Goal: Check status

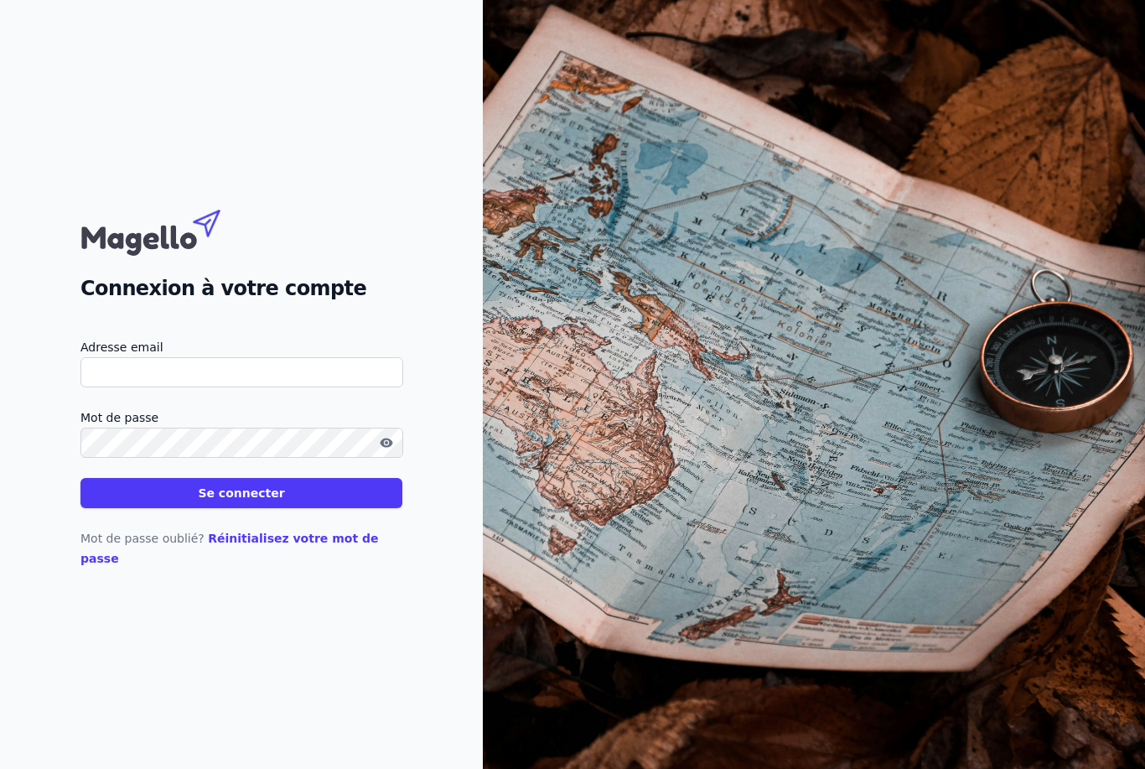
type input "[EMAIL_ADDRESS][DOMAIN_NAME]"
click at [241, 508] on button "Se connecter" at bounding box center [241, 493] width 322 height 30
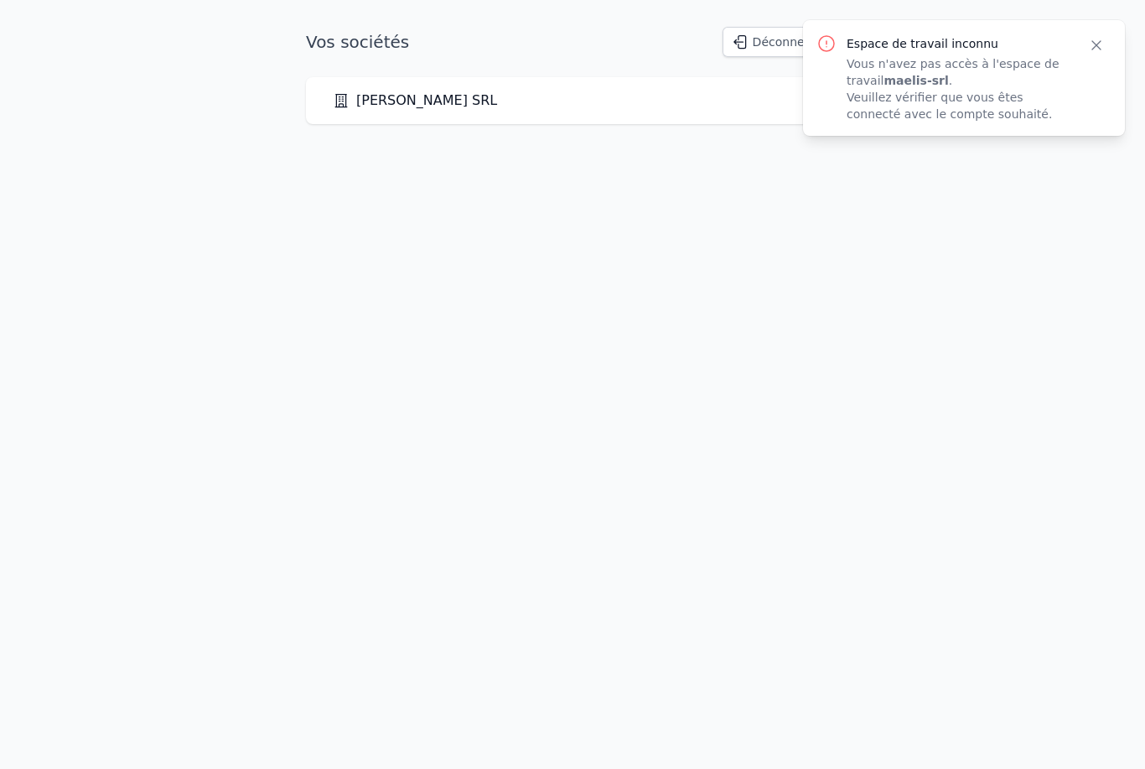
click at [1095, 39] on icon "button" at bounding box center [1096, 45] width 17 height 17
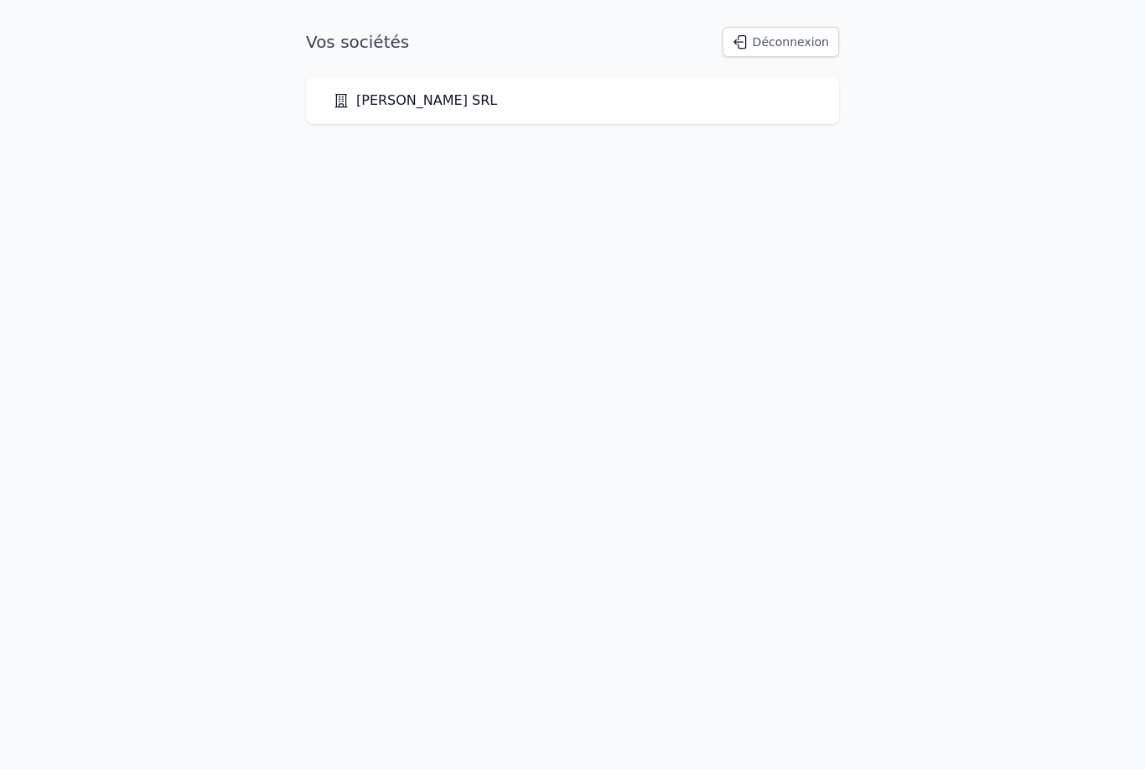
click at [412, 104] on link "[PERSON_NAME] SRL" at bounding box center [415, 101] width 164 height 20
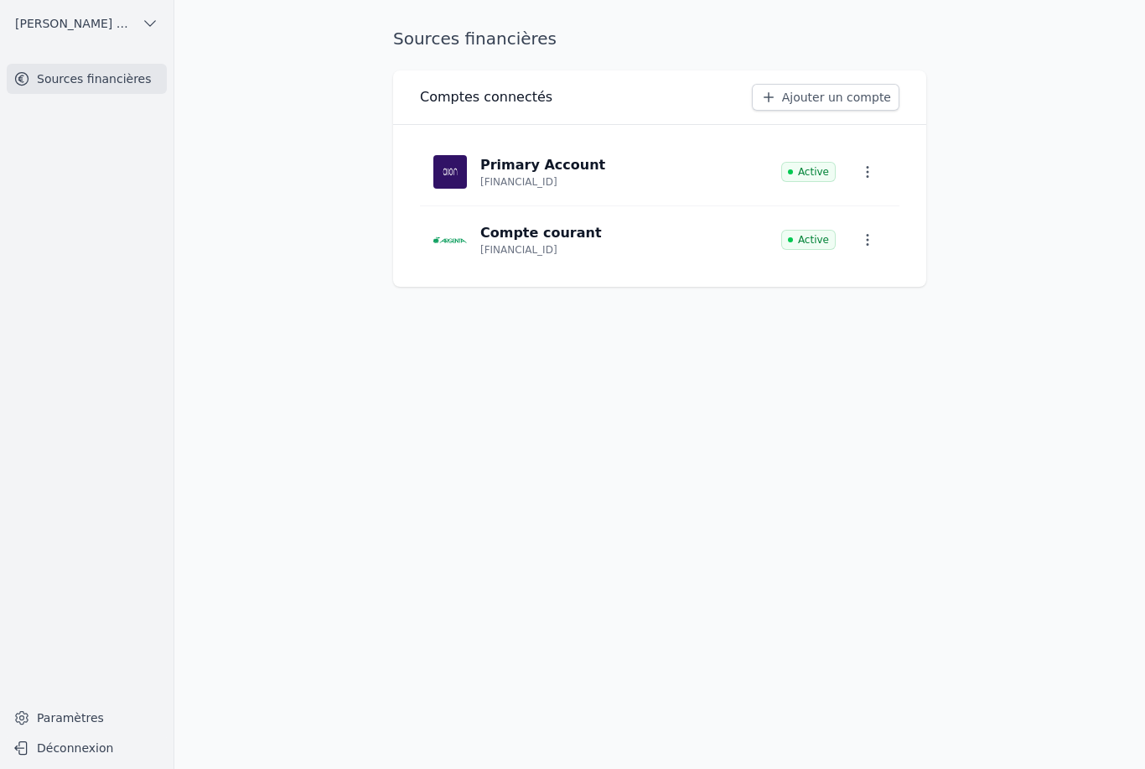
click at [874, 237] on icon "button" at bounding box center [867, 239] width 17 height 17
click at [986, 278] on div at bounding box center [572, 384] width 1145 height 769
click at [812, 239] on span "Active" at bounding box center [808, 240] width 54 height 20
